Goal: Check status: Check status

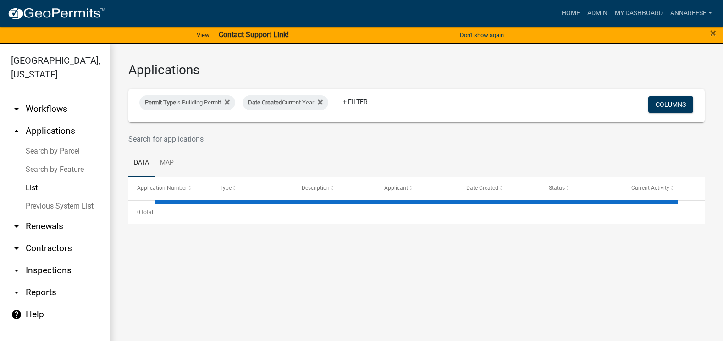
select select "3: 100"
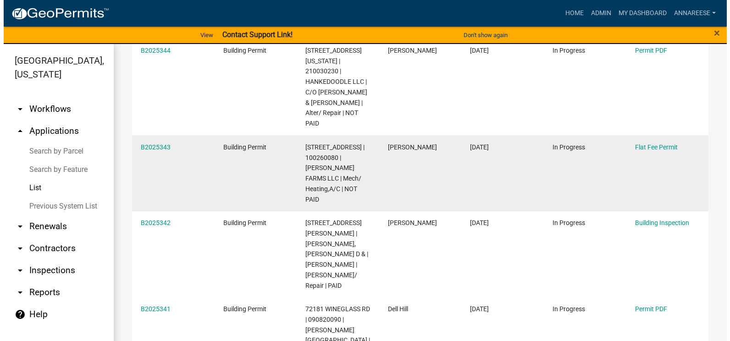
scroll to position [229, 0]
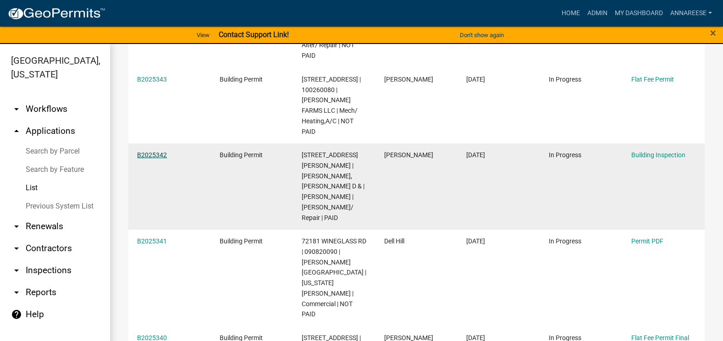
click at [148, 151] on link "B2025342" at bounding box center [152, 154] width 30 height 7
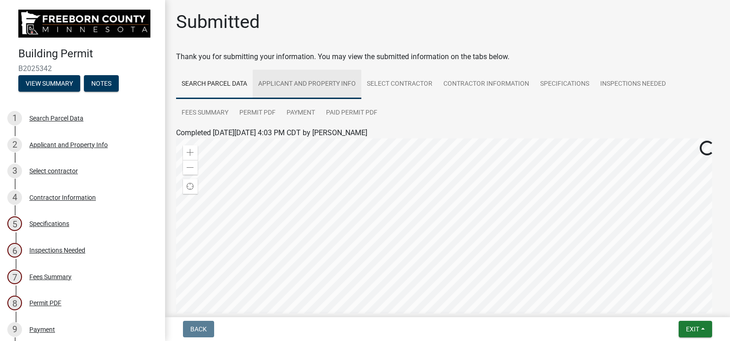
click at [330, 82] on link "Applicant and Property Info" at bounding box center [307, 84] width 109 height 29
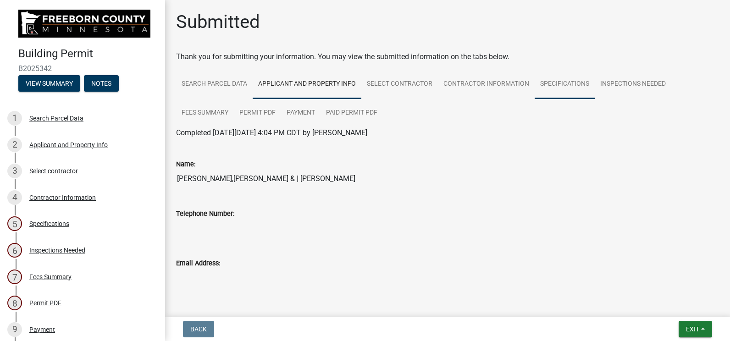
click at [565, 79] on link "Specifications" at bounding box center [565, 84] width 60 height 29
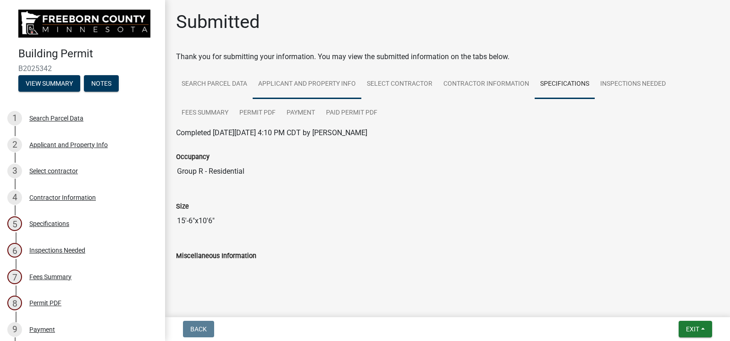
click at [309, 91] on link "Applicant and Property Info" at bounding box center [307, 84] width 109 height 29
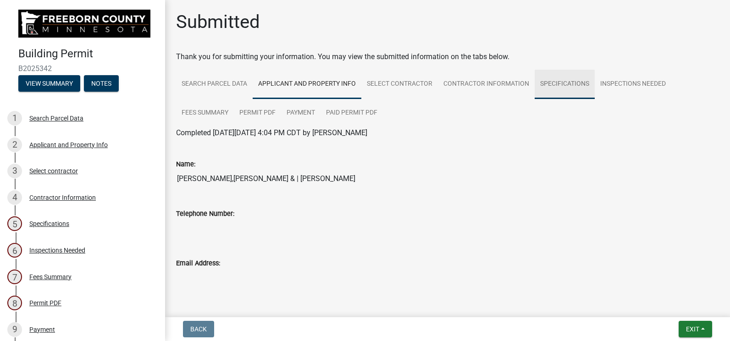
click at [560, 78] on link "Specifications" at bounding box center [565, 84] width 60 height 29
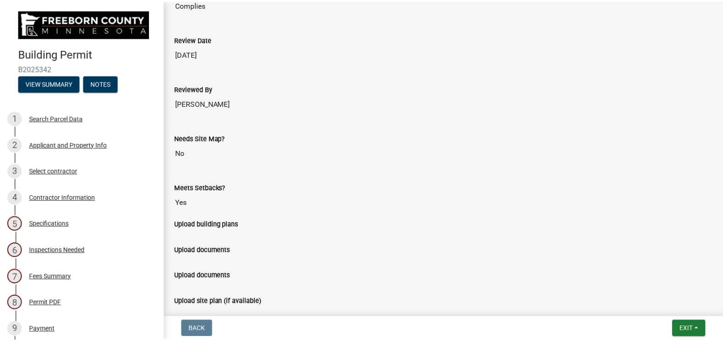
scroll to position [712, 0]
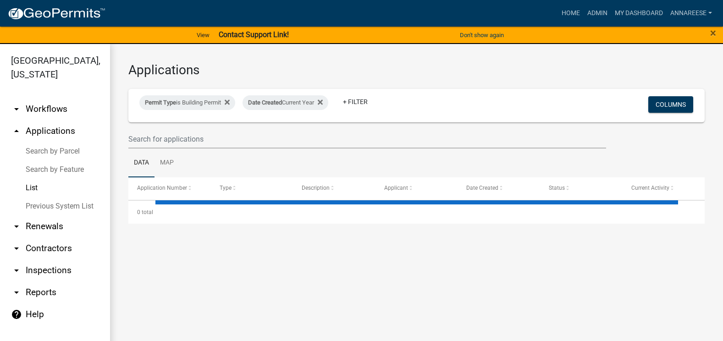
select select "3: 100"
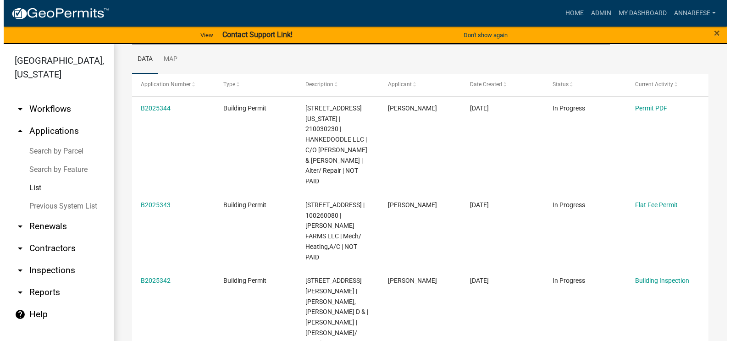
scroll to position [138, 0]
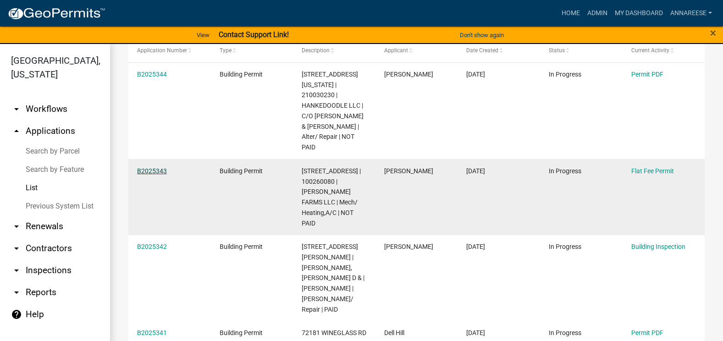
click at [148, 167] on link "B2025343" at bounding box center [152, 170] width 30 height 7
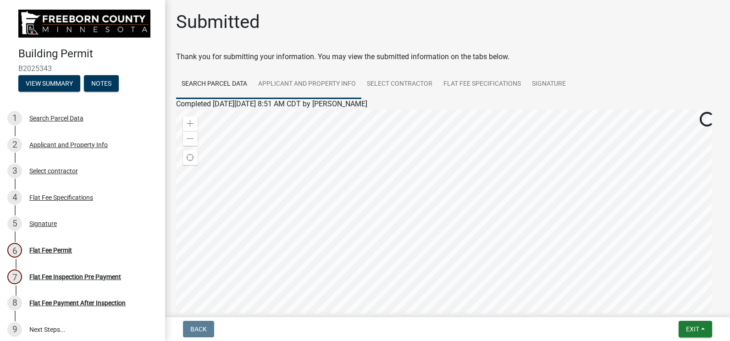
click at [297, 79] on link "Applicant and Property Info" at bounding box center [307, 84] width 109 height 29
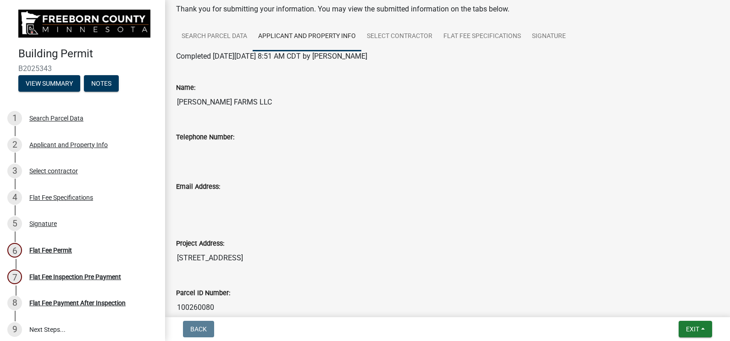
scroll to position [8, 0]
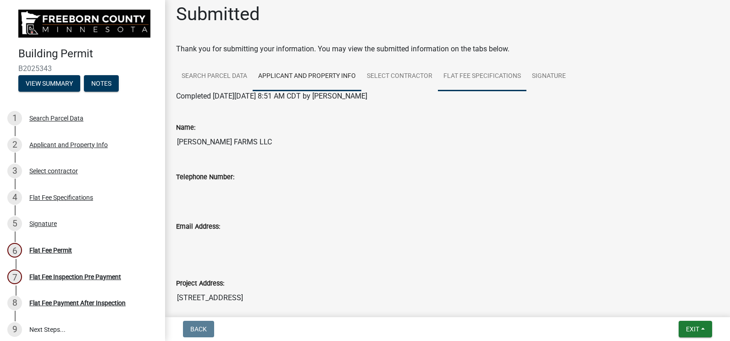
click at [477, 83] on link "Flat Fee Specifications" at bounding box center [482, 76] width 89 height 29
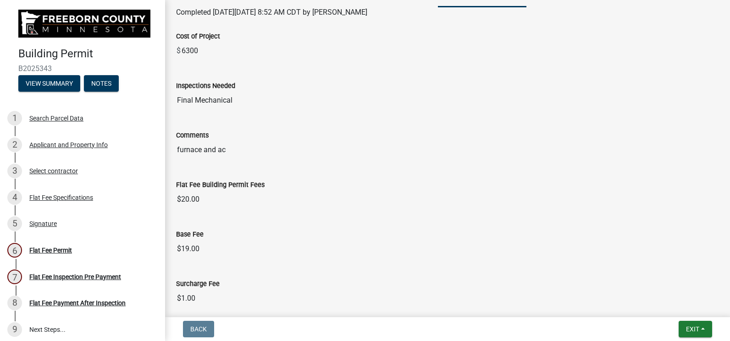
scroll to position [46, 0]
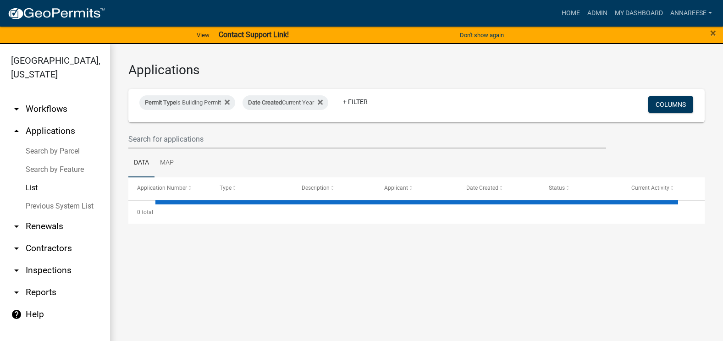
select select "3: 100"
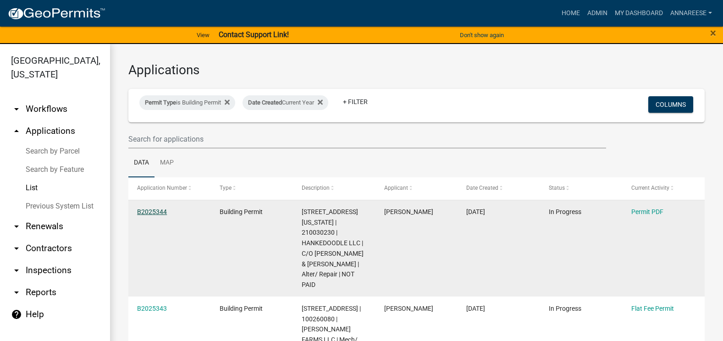
click at [141, 209] on link "B2025344" at bounding box center [152, 211] width 30 height 7
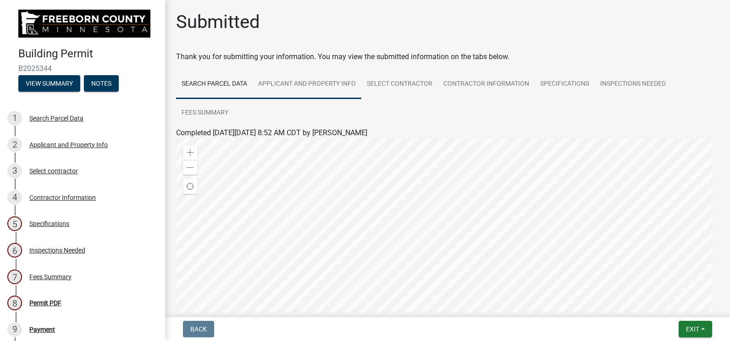
click at [322, 87] on link "Applicant and Property Info" at bounding box center [307, 84] width 109 height 29
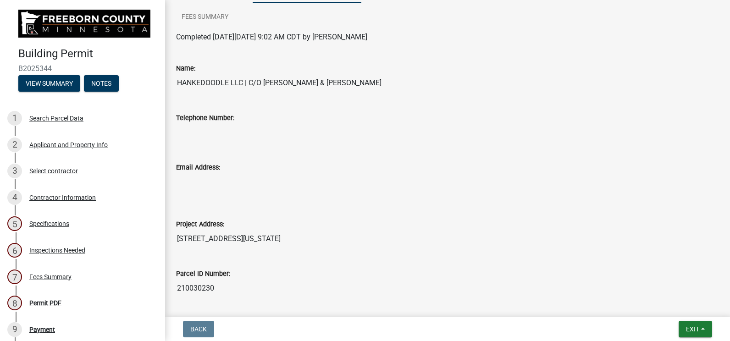
scroll to position [46, 0]
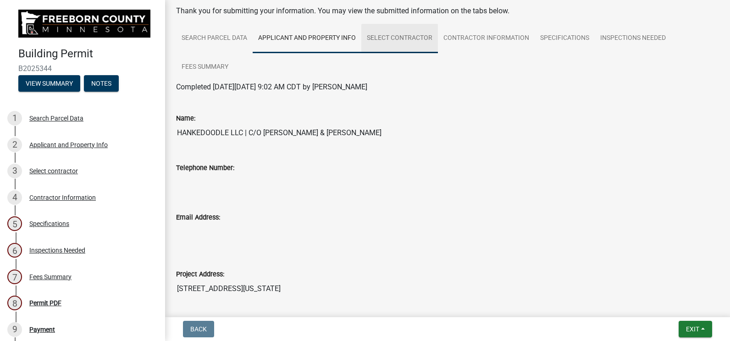
click at [398, 45] on link "Select contractor" at bounding box center [399, 38] width 77 height 29
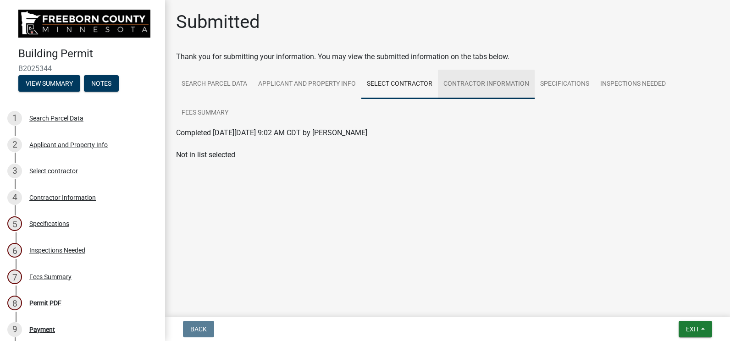
click at [506, 90] on link "Contractor Information" at bounding box center [486, 84] width 97 height 29
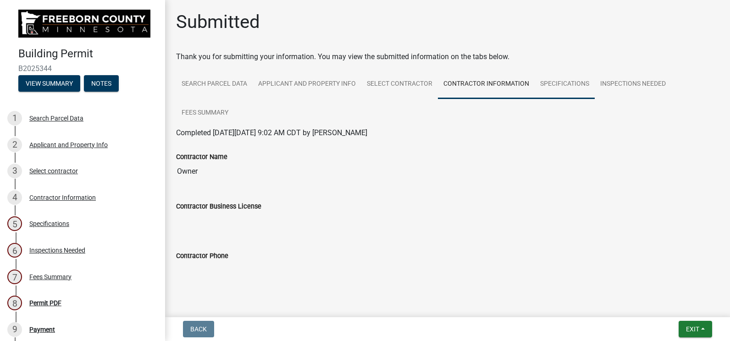
click at [554, 94] on link "Specifications" at bounding box center [565, 84] width 60 height 29
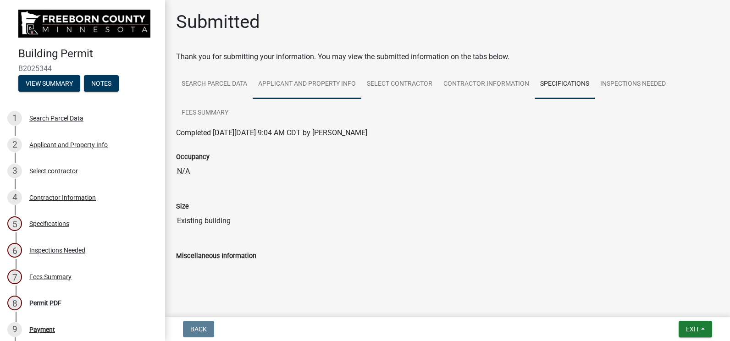
click at [321, 86] on link "Applicant and Property Info" at bounding box center [307, 84] width 109 height 29
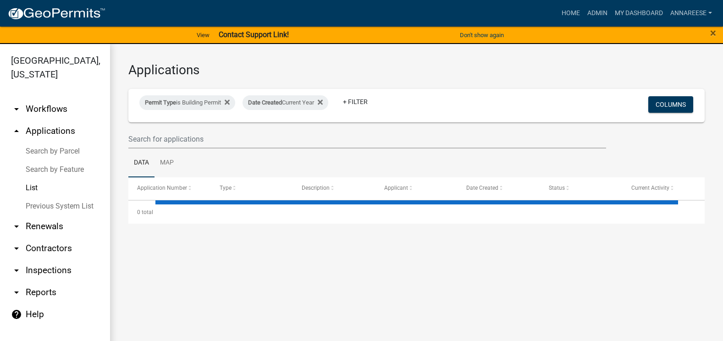
select select "3: 100"
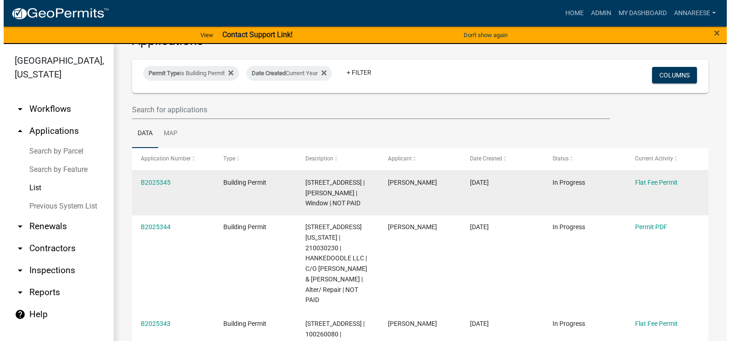
scroll to position [46, 0]
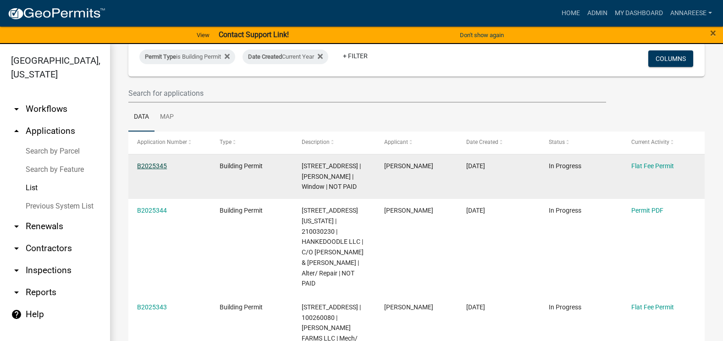
click at [146, 163] on link "B2025345" at bounding box center [152, 165] width 30 height 7
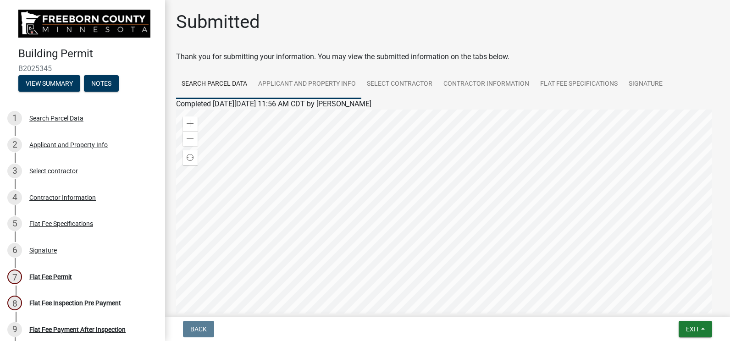
click at [313, 89] on link "Applicant and Property Info" at bounding box center [307, 84] width 109 height 29
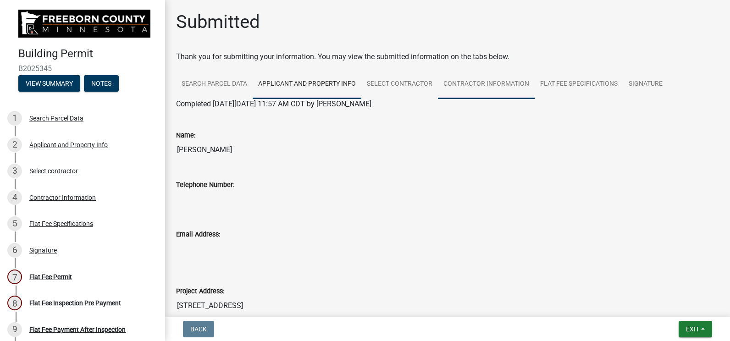
click at [484, 94] on link "Contractor Information" at bounding box center [486, 84] width 97 height 29
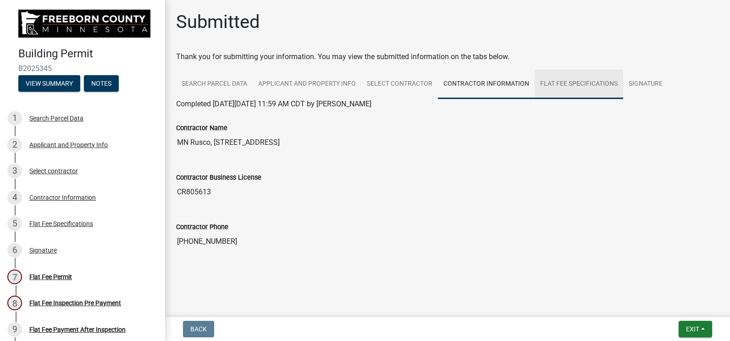
click at [555, 88] on link "Flat Fee Specifications" at bounding box center [579, 84] width 89 height 29
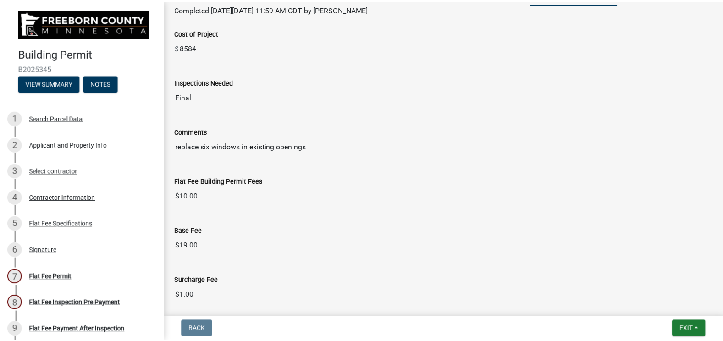
scroll to position [138, 0]
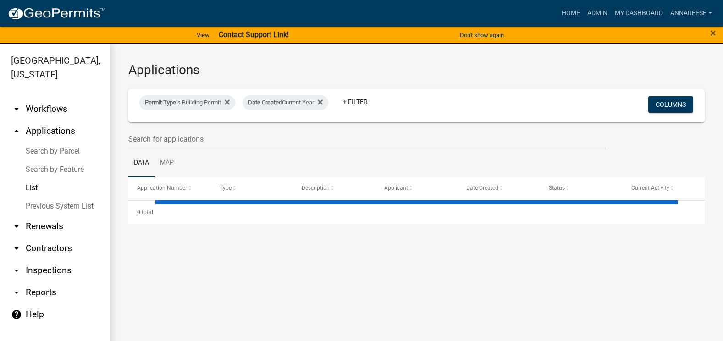
select select "3: 100"
